Goal: Check status

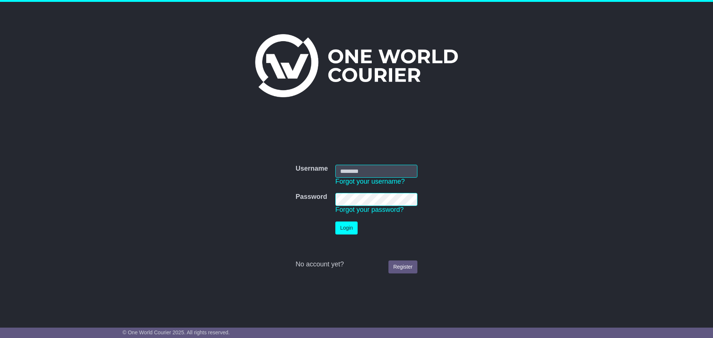
type input "**********"
click at [347, 234] on button "Login" at bounding box center [346, 228] width 22 height 13
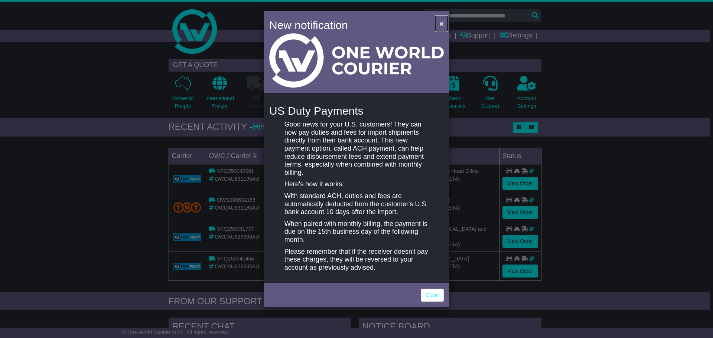
click at [441, 24] on span "×" at bounding box center [441, 23] width 4 height 9
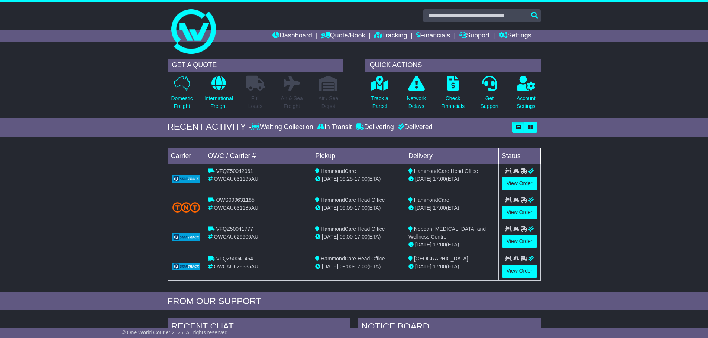
click at [427, 130] on div "Delivered" at bounding box center [414, 127] width 37 height 8
click at [453, 99] on p "Check Financials" at bounding box center [452, 103] width 23 height 16
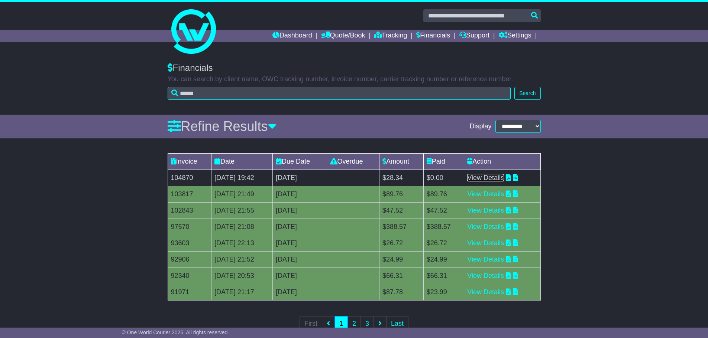
click at [497, 178] on link "View Details" at bounding box center [485, 177] width 37 height 7
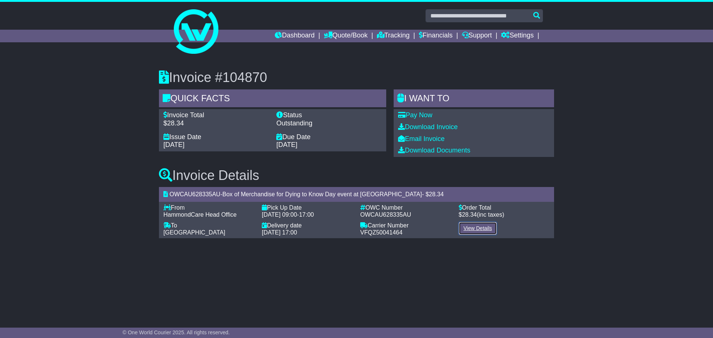
click at [475, 231] on link "View Details" at bounding box center [478, 228] width 38 height 13
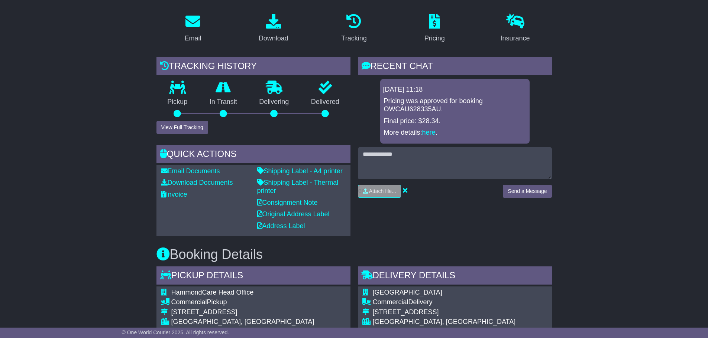
scroll to position [122, 0]
